Goal: Task Accomplishment & Management: Complete application form

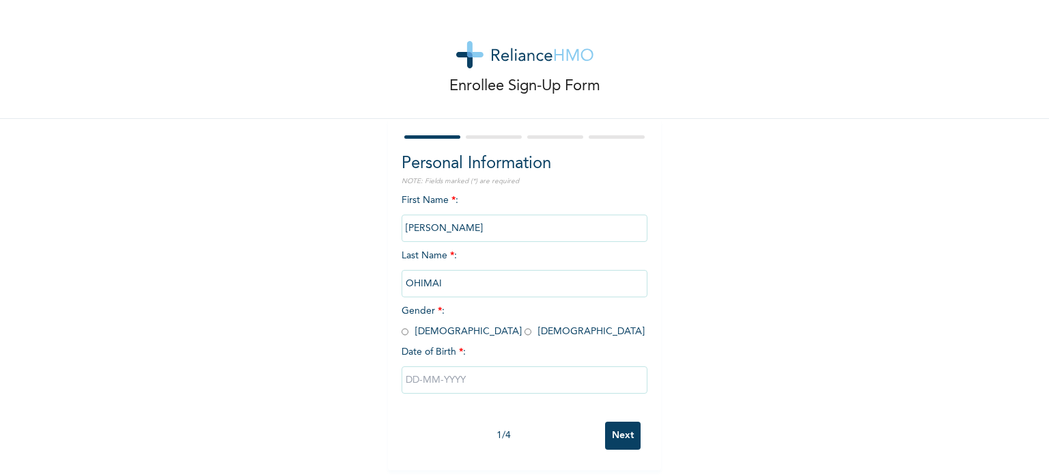
click at [402, 335] on input "radio" at bounding box center [405, 331] width 7 height 13
radio input "true"
click at [410, 375] on input "text" at bounding box center [525, 379] width 246 height 27
select select "8"
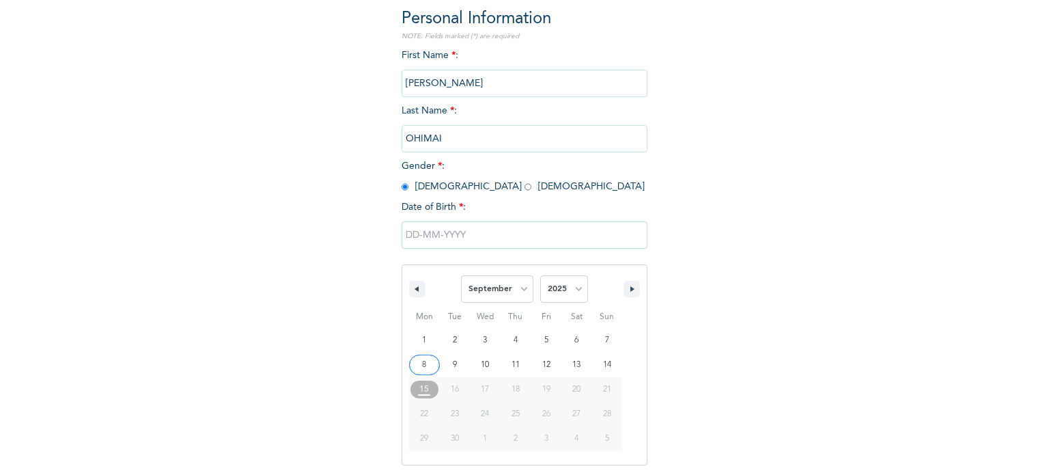
scroll to position [145, 0]
click at [568, 297] on select "2025 2024 2023 2022 2021 2020 2019 2018 2017 2016 2015 2014 2013 2012 2011 2010…" at bounding box center [564, 288] width 48 height 27
select select "1999"
click at [540, 275] on select "2025 2024 2023 2022 2021 2020 2019 2018 2017 2016 2015 2014 2013 2012 2011 2010…" at bounding box center [564, 288] width 48 height 27
click at [522, 290] on select "January February March April May June July August September October November De…" at bounding box center [497, 288] width 72 height 27
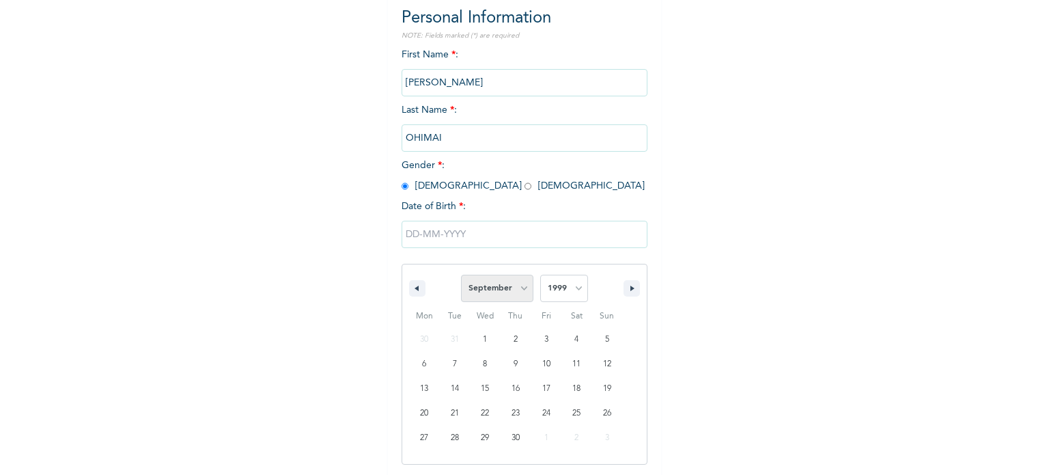
select select "0"
click at [461, 275] on select "January February March April May June July August September October November De…" at bounding box center [497, 288] width 72 height 27
type input "[DATE]"
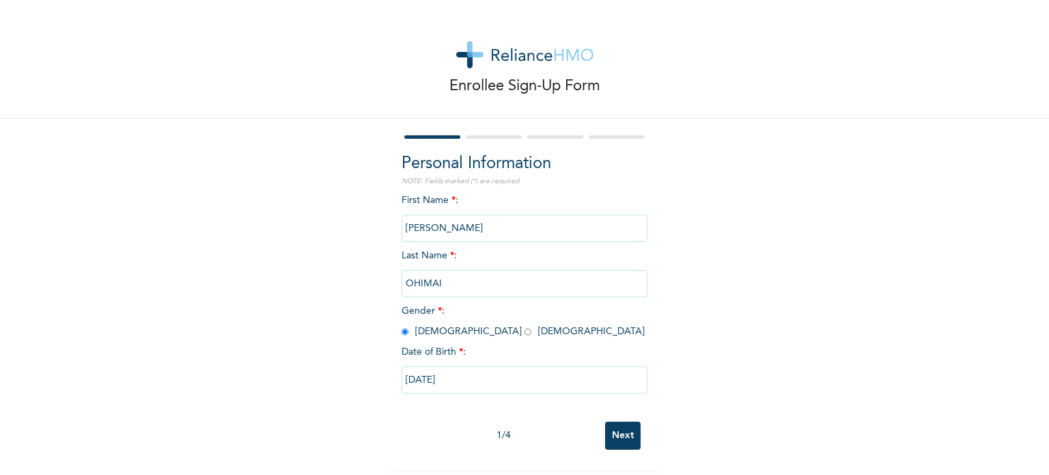
scroll to position [5, 0]
click at [626, 431] on input "Next" at bounding box center [623, 435] width 36 height 28
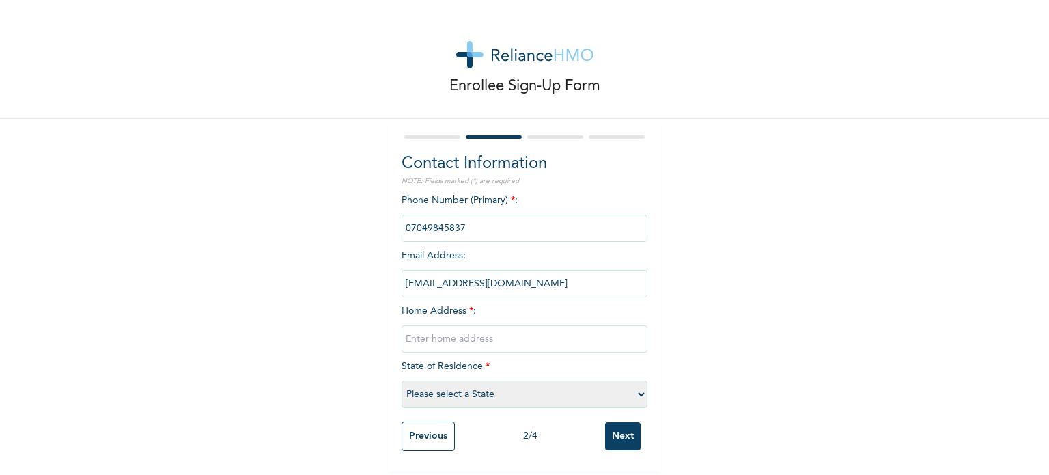
click at [499, 338] on input "text" at bounding box center [525, 338] width 246 height 27
click at [381, 326] on div "Enrollee Sign-Up Form Contact Information NOTE: Fields marked (*) are required …" at bounding box center [524, 235] width 1049 height 471
click at [432, 335] on input "text" at bounding box center [525, 338] width 246 height 27
click at [452, 330] on input "text" at bounding box center [525, 338] width 246 height 27
type input "9"
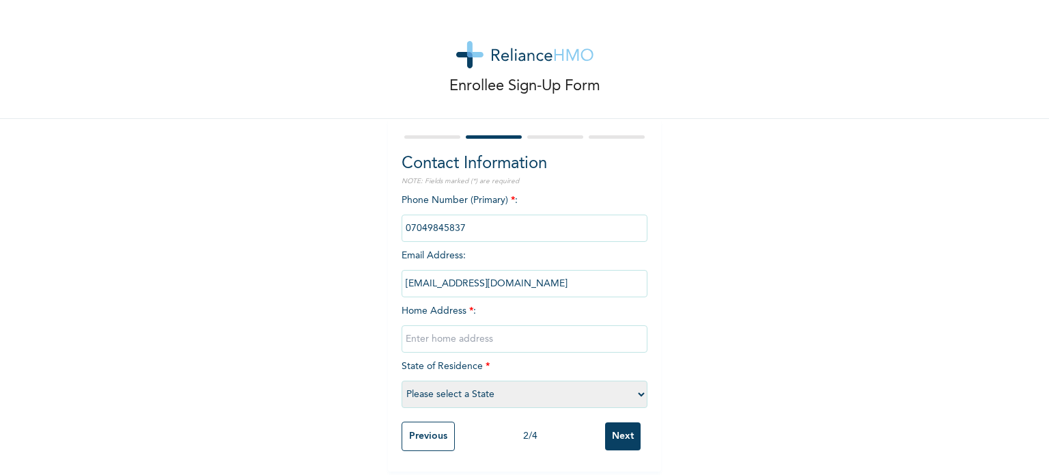
click at [436, 337] on input "text" at bounding box center [525, 338] width 246 height 27
type input "[STREET_ADDRESS][PERSON_NAME]"
select select "25"
click at [616, 436] on input "Next" at bounding box center [623, 436] width 36 height 28
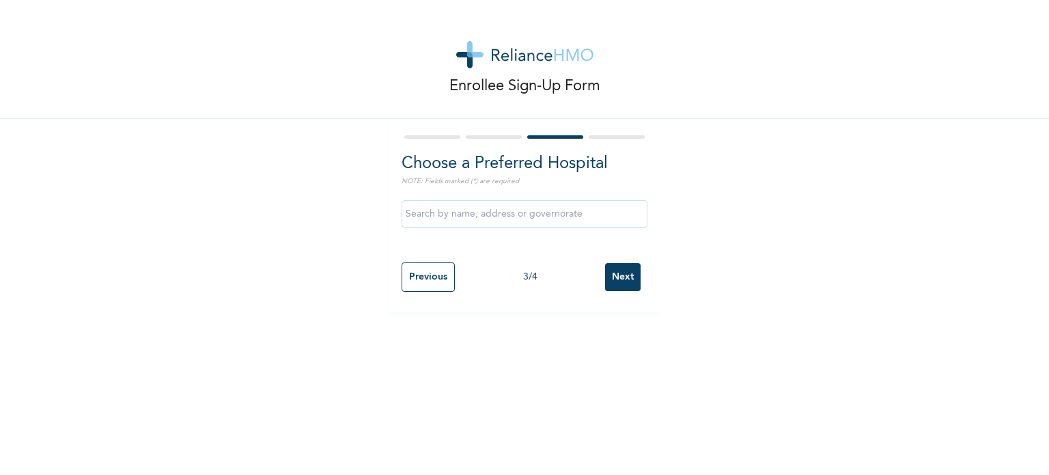
click at [473, 222] on input "text" at bounding box center [525, 213] width 246 height 27
type input "r"
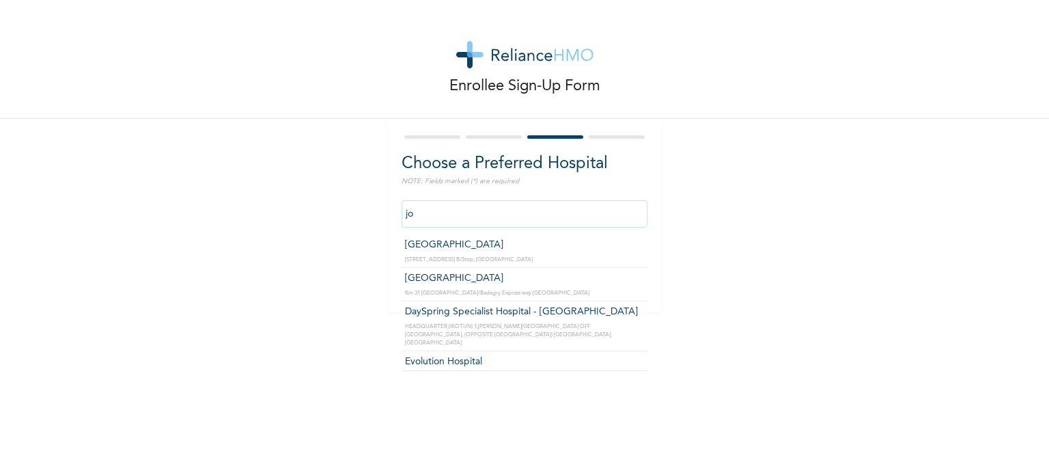
type input "j"
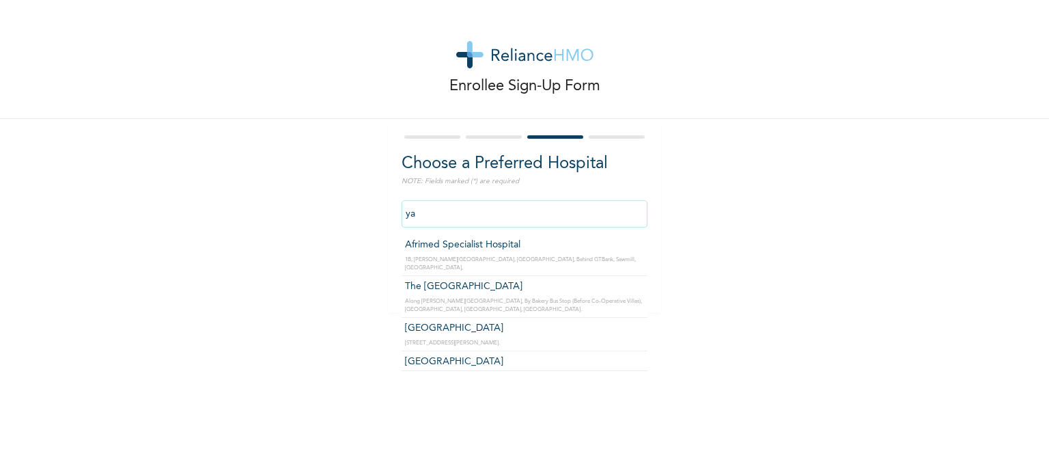
type input "y"
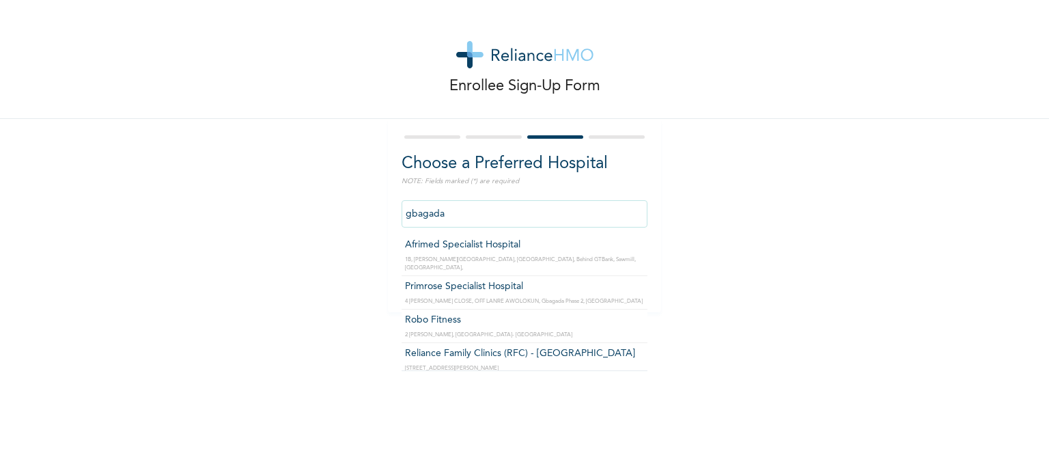
type input "y"
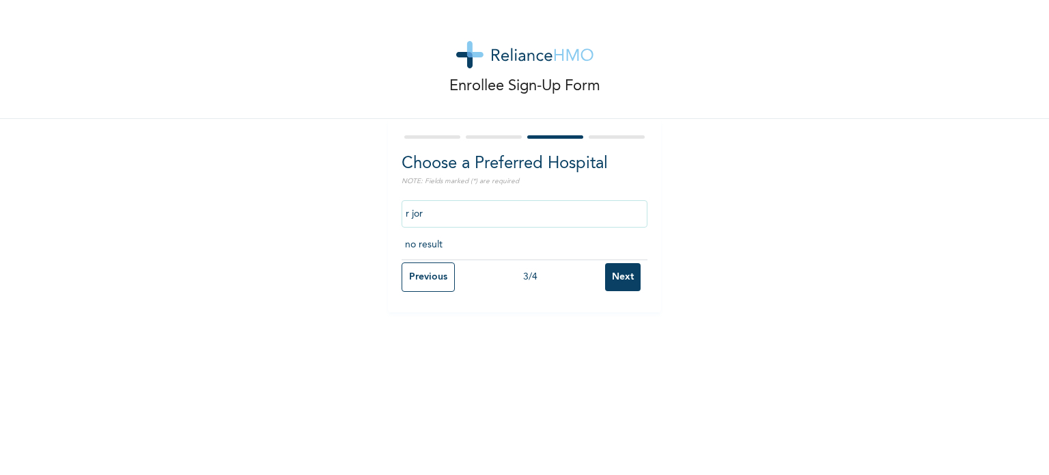
type input "r jo"
type input "Afrimed Specialist Hospital"
click at [612, 272] on input "Next" at bounding box center [623, 277] width 36 height 28
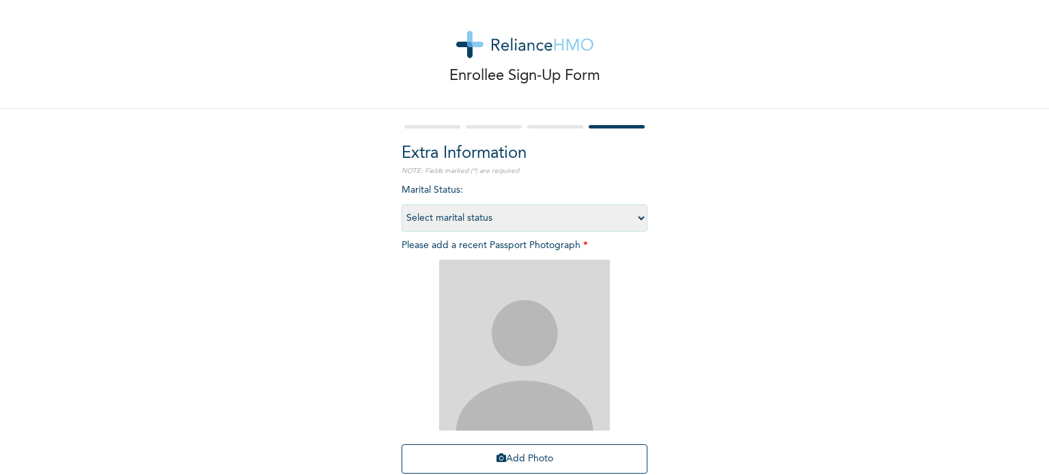
scroll to position [15, 0]
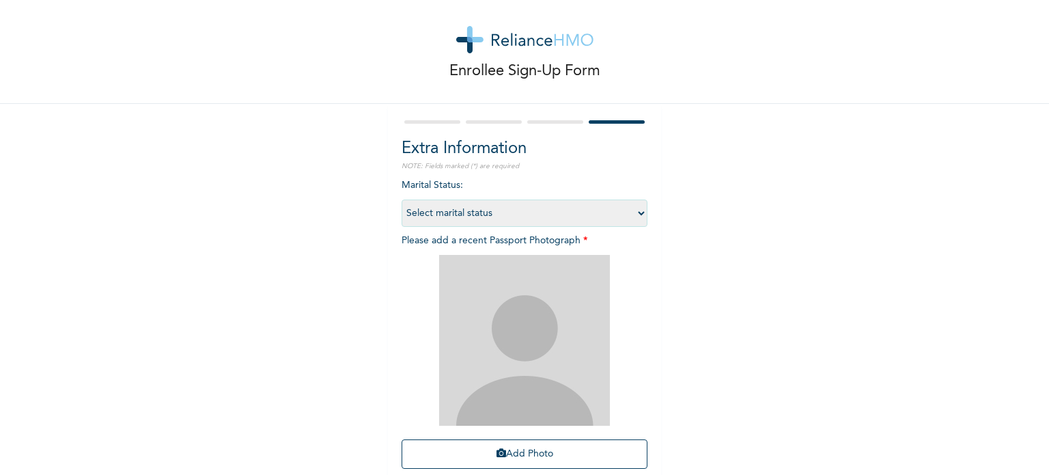
click at [516, 218] on select "Select marital status [DEMOGRAPHIC_DATA] Married [DEMOGRAPHIC_DATA] Widow/[DEMO…" at bounding box center [525, 212] width 246 height 27
select select "1"
click at [402, 199] on select "Select marital status [DEMOGRAPHIC_DATA] Married [DEMOGRAPHIC_DATA] Widow/[DEMO…" at bounding box center [525, 212] width 246 height 27
click at [462, 213] on select "Select marital status [DEMOGRAPHIC_DATA] Married [DEMOGRAPHIC_DATA] Widow/[DEMO…" at bounding box center [525, 212] width 246 height 27
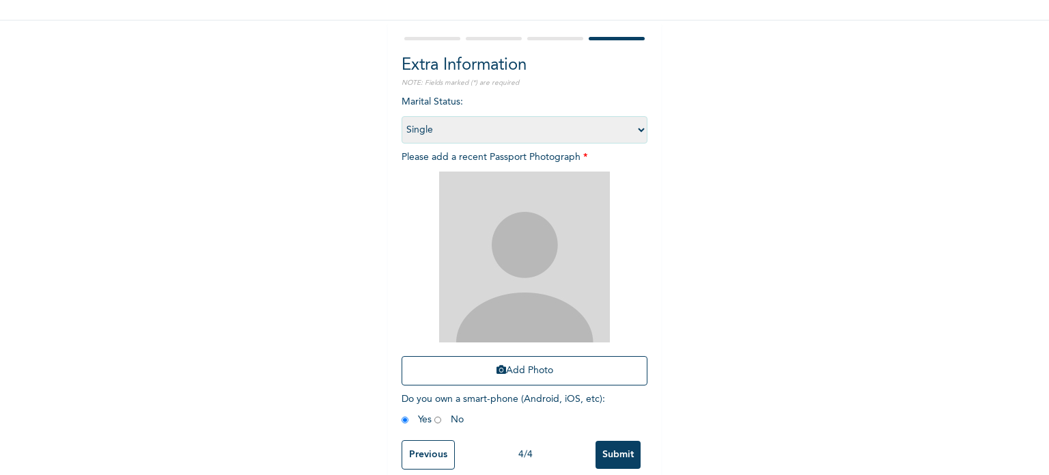
scroll to position [123, 0]
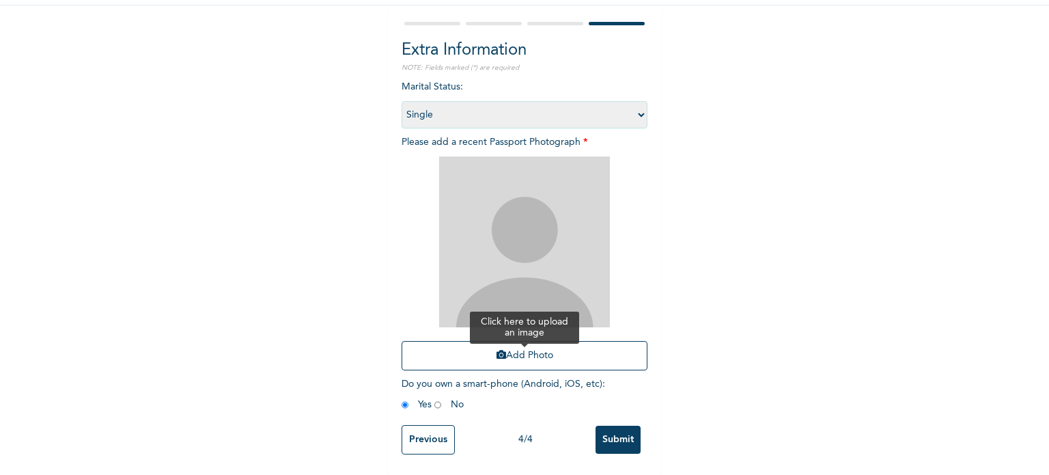
click at [505, 349] on button "Add Photo" at bounding box center [525, 355] width 246 height 29
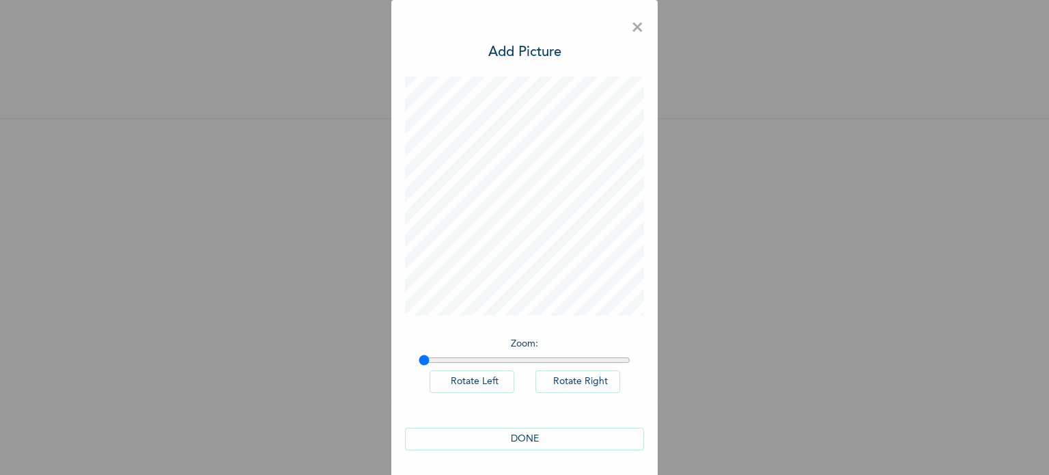
scroll to position [1, 0]
click at [547, 432] on button "DONE" at bounding box center [524, 438] width 239 height 23
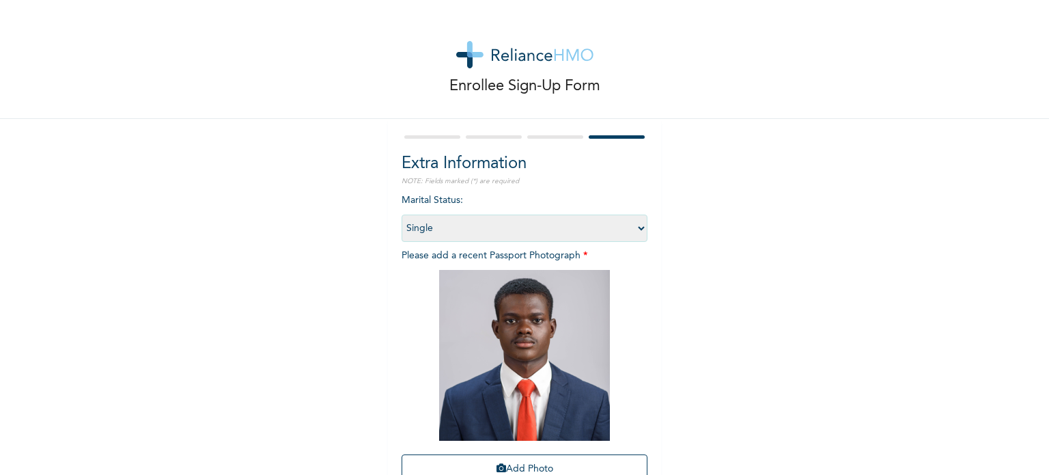
scroll to position [123, 0]
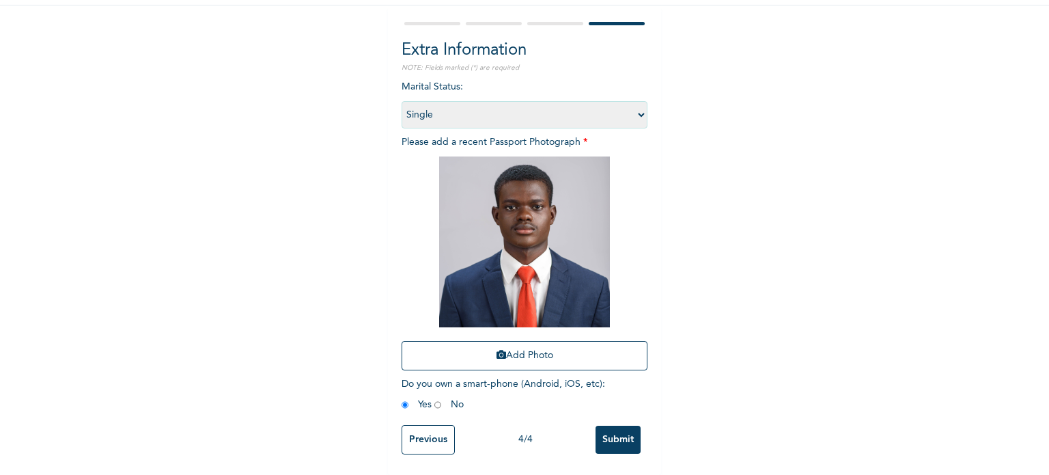
click at [605, 438] on input "Submit" at bounding box center [617, 439] width 45 height 28
